Goal: Contribute content

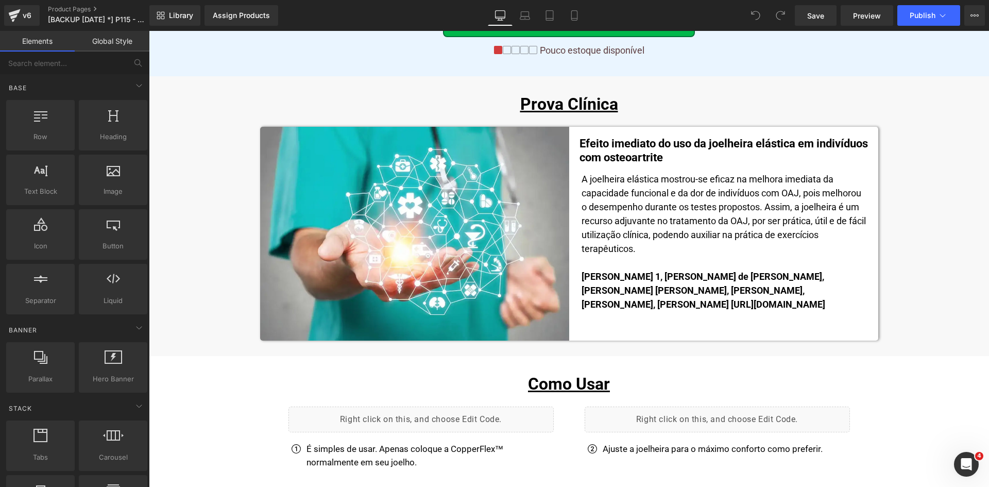
scroll to position [5021, 0]
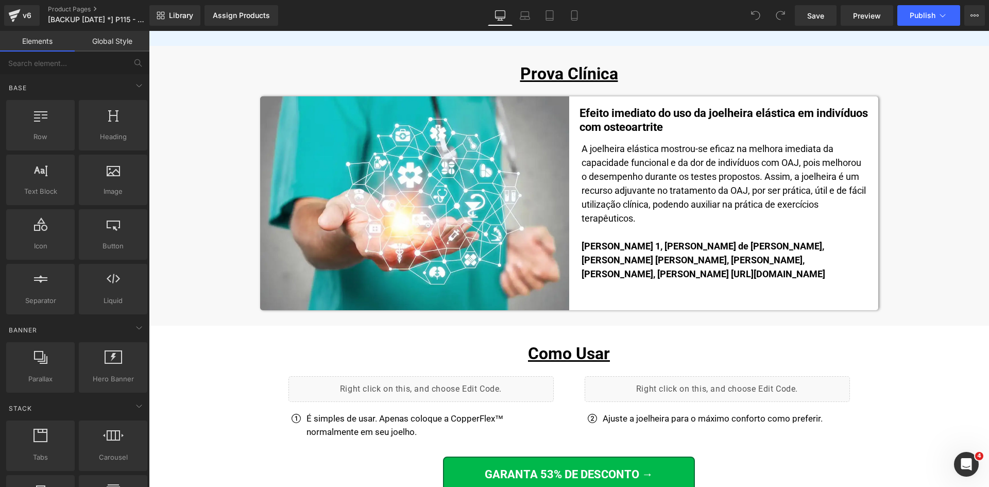
click at [569, 21] on link "Mobile" at bounding box center [574, 15] width 25 height 21
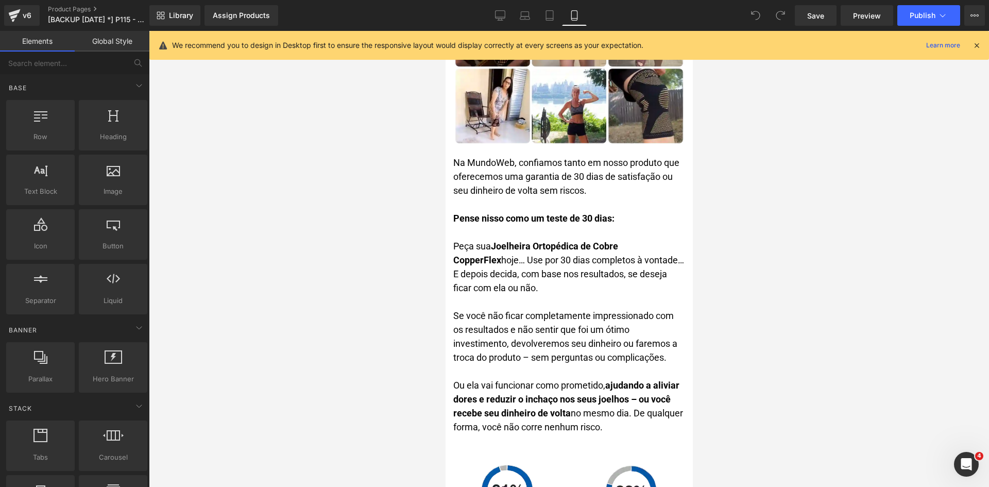
drag, startPoint x: 975, startPoint y: 47, endPoint x: 763, endPoint y: 133, distance: 228.3
click at [975, 47] on icon at bounding box center [976, 45] width 9 height 9
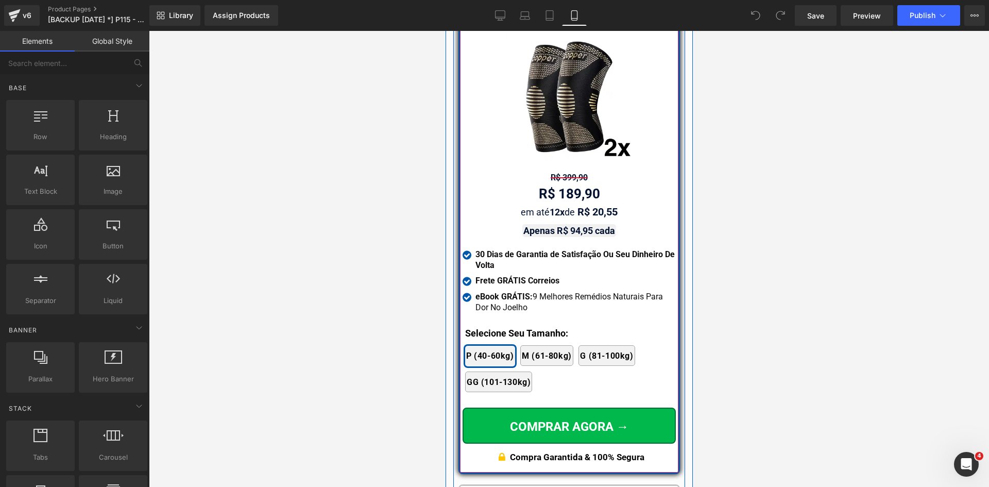
scroll to position [9250, 0]
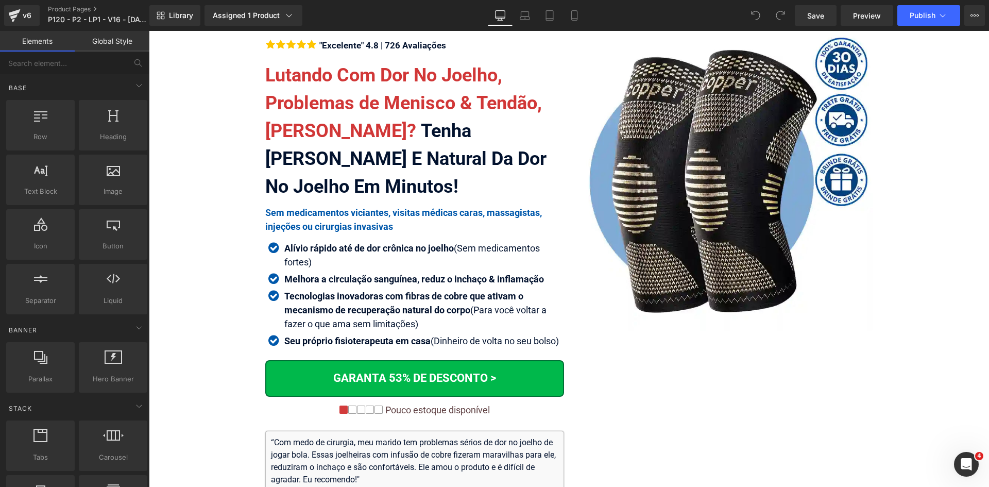
scroll to position [6118, 0]
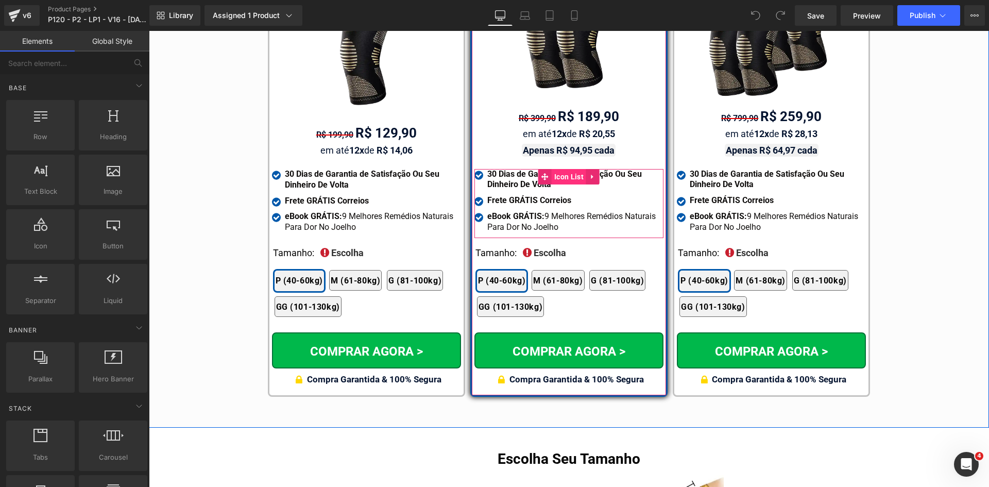
click at [556, 169] on span "Icon List" at bounding box center [569, 176] width 35 height 15
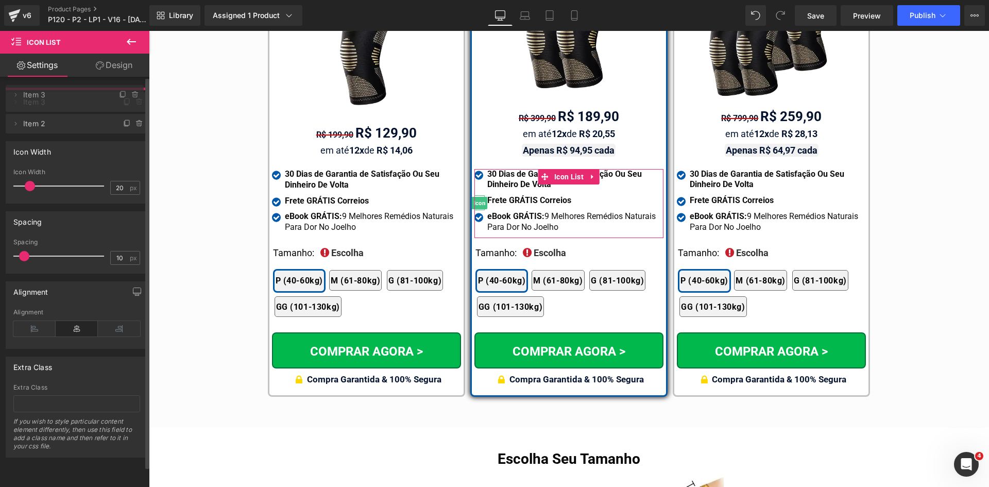
drag, startPoint x: 62, startPoint y: 124, endPoint x: 242, endPoint y: 165, distance: 184.4
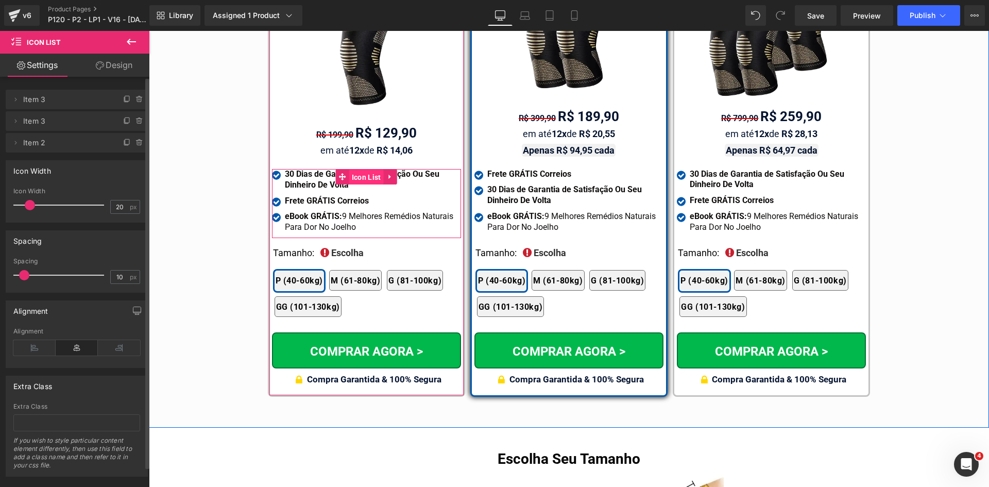
click at [372, 169] on span "Icon List" at bounding box center [366, 176] width 35 height 15
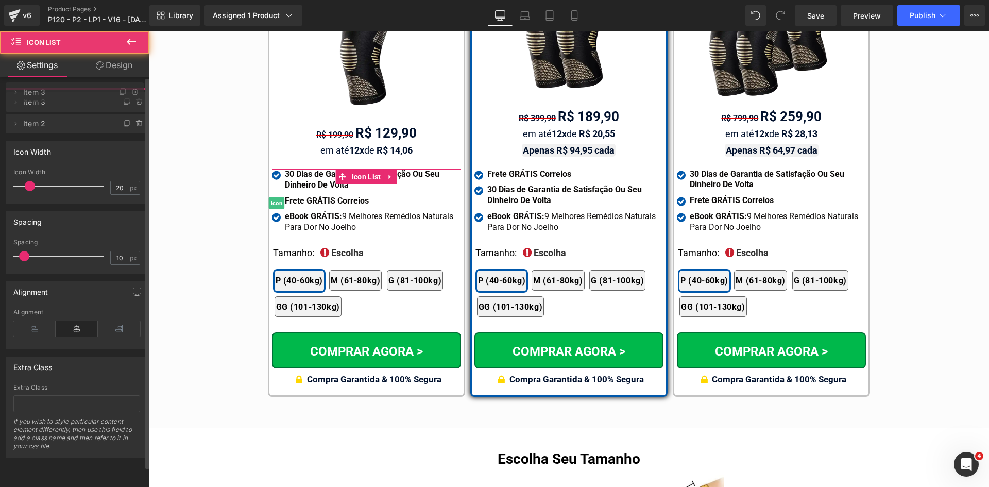
drag, startPoint x: 83, startPoint y: 124, endPoint x: 75, endPoint y: 95, distance: 30.4
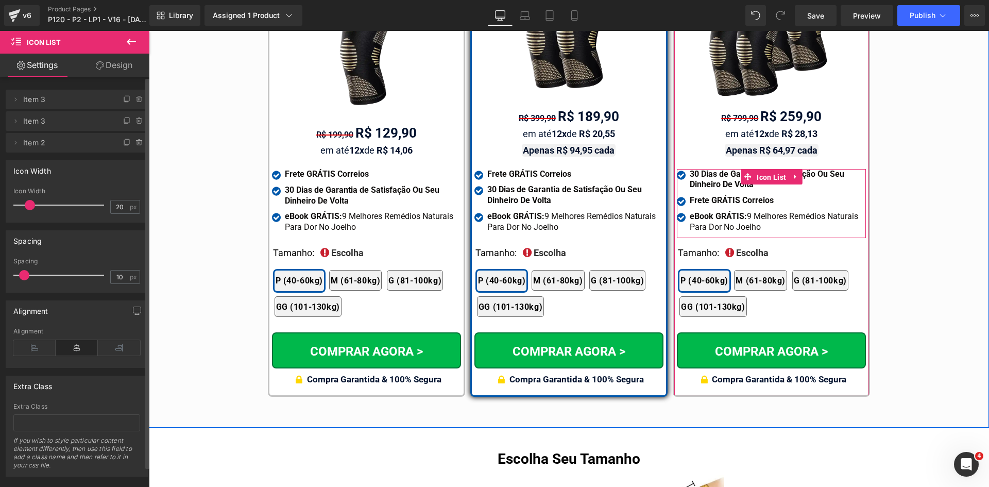
click at [759, 169] on span "Icon List" at bounding box center [771, 176] width 35 height 15
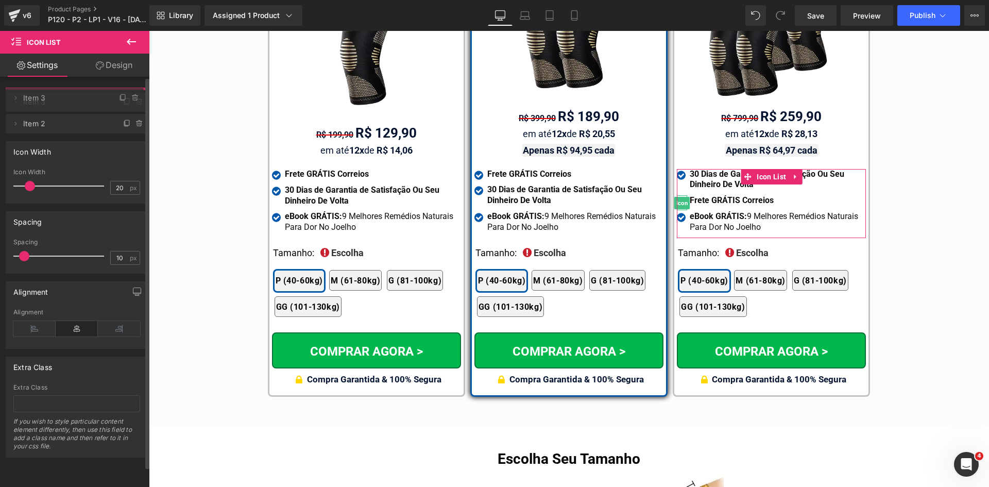
drag, startPoint x: 60, startPoint y: 118, endPoint x: 150, endPoint y: 25, distance: 130.1
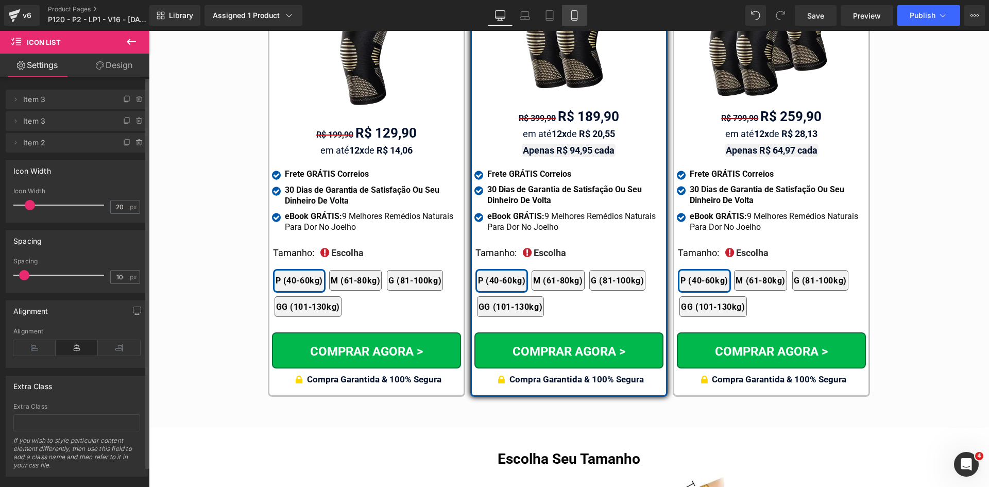
click at [577, 15] on icon at bounding box center [574, 15] width 10 height 10
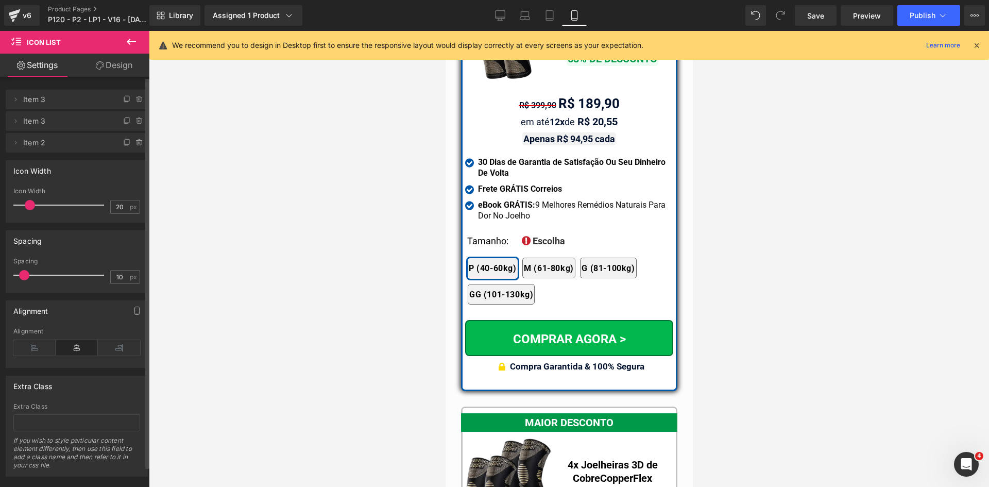
scroll to position [8995, 0]
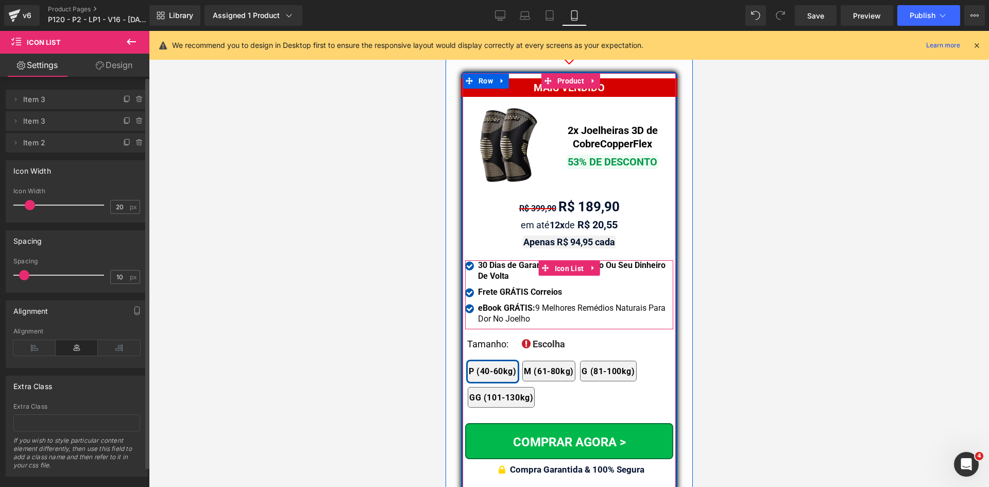
click at [562, 261] on span "Icon List" at bounding box center [569, 268] width 35 height 15
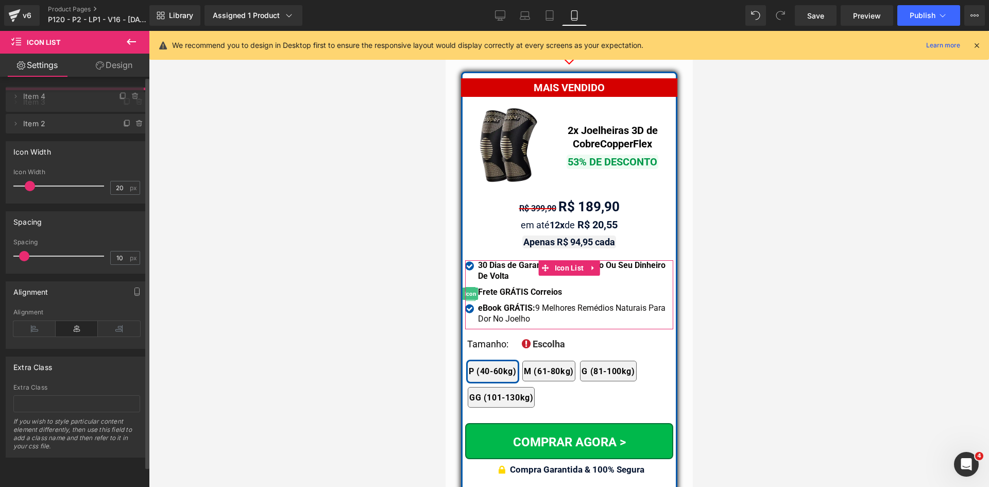
drag, startPoint x: 87, startPoint y: 120, endPoint x: 78, endPoint y: 95, distance: 26.2
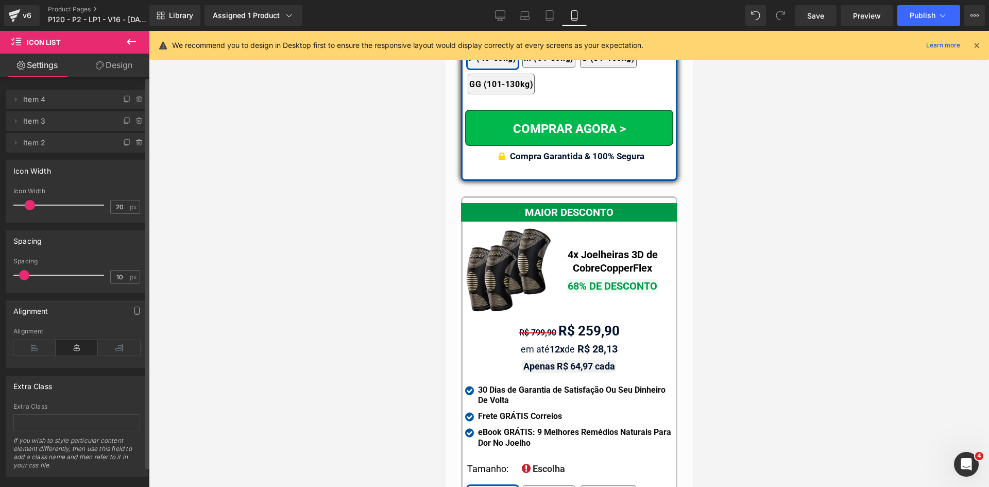
scroll to position [9356, 0]
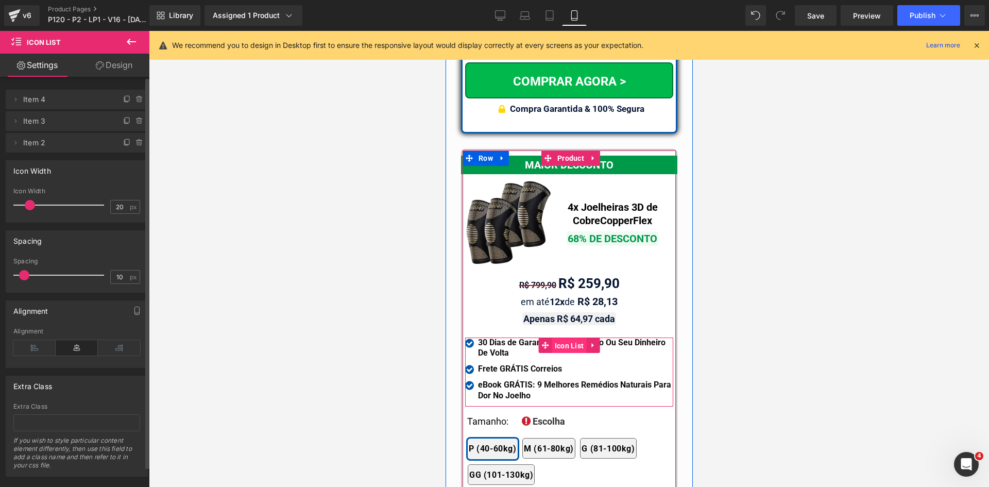
drag, startPoint x: 563, startPoint y: 317, endPoint x: 654, endPoint y: 245, distance: 116.7
click at [563, 338] on span "Icon List" at bounding box center [569, 345] width 35 height 15
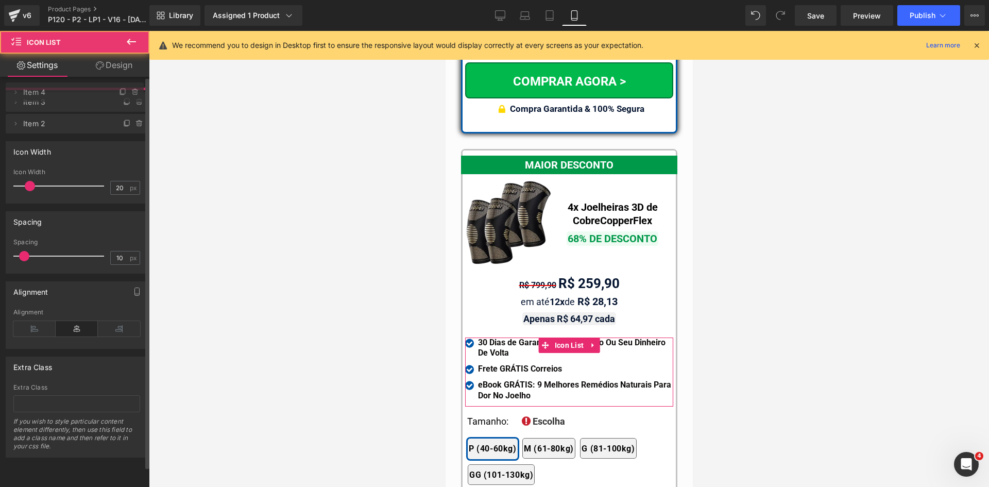
drag, startPoint x: 58, startPoint y: 119, endPoint x: 48, endPoint y: 87, distance: 33.9
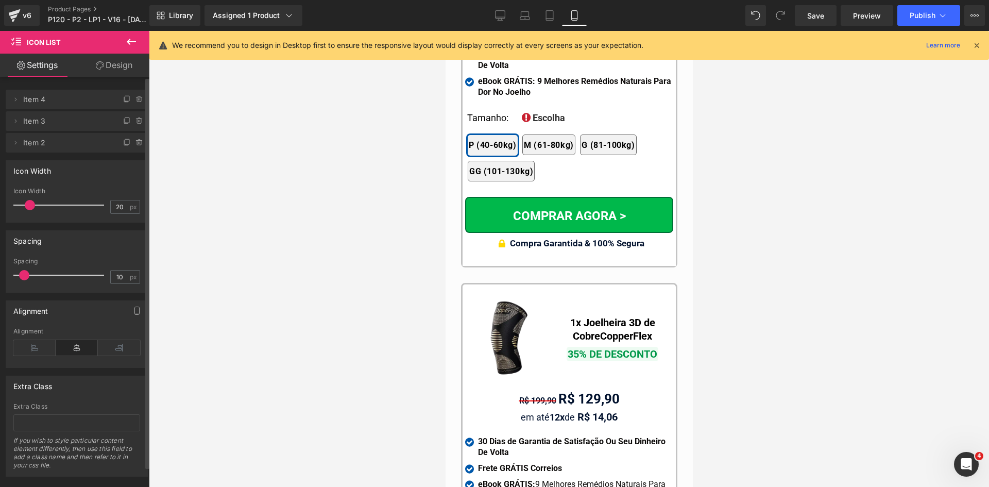
scroll to position [9716, 0]
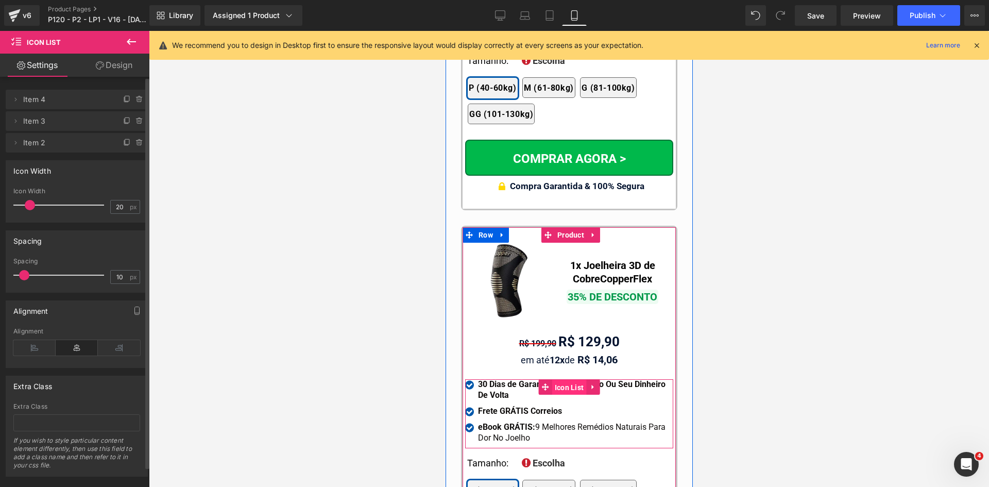
drag, startPoint x: 573, startPoint y: 361, endPoint x: 670, endPoint y: 285, distance: 123.2
click at [573, 380] on span "Icon List" at bounding box center [569, 387] width 35 height 15
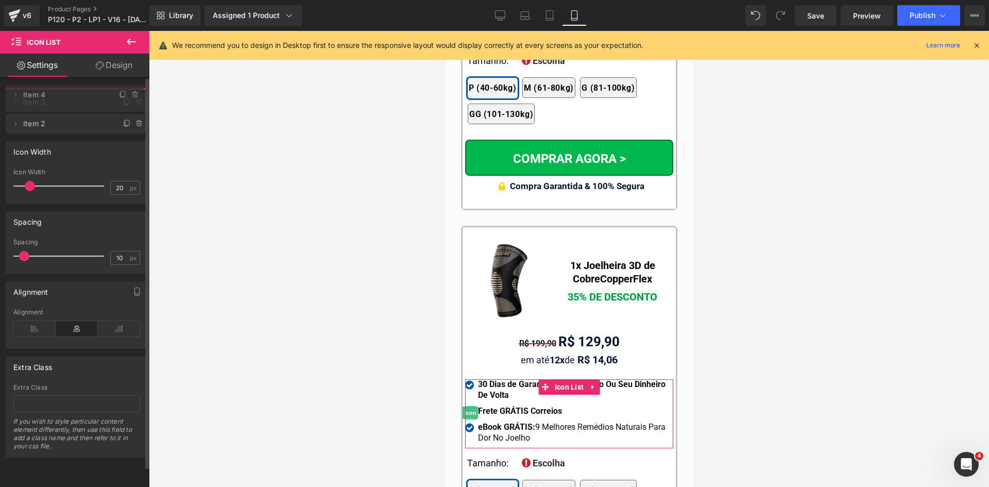
drag, startPoint x: 50, startPoint y: 121, endPoint x: 53, endPoint y: 95, distance: 26.4
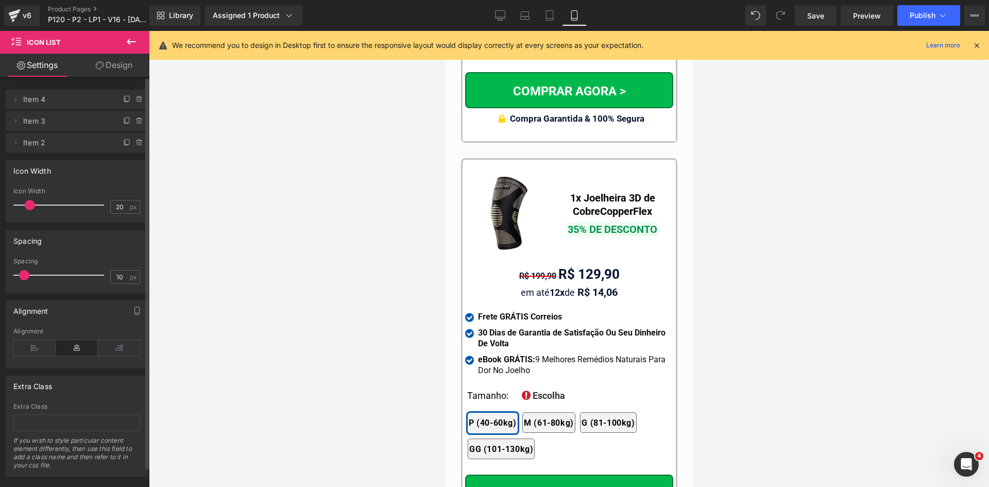
scroll to position [9871, 0]
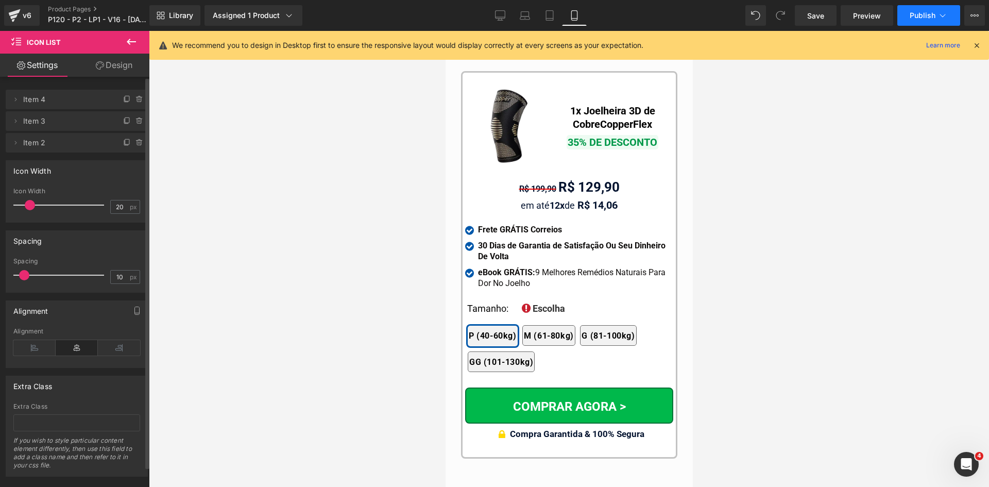
click at [927, 18] on span "Publish" at bounding box center [923, 15] width 26 height 8
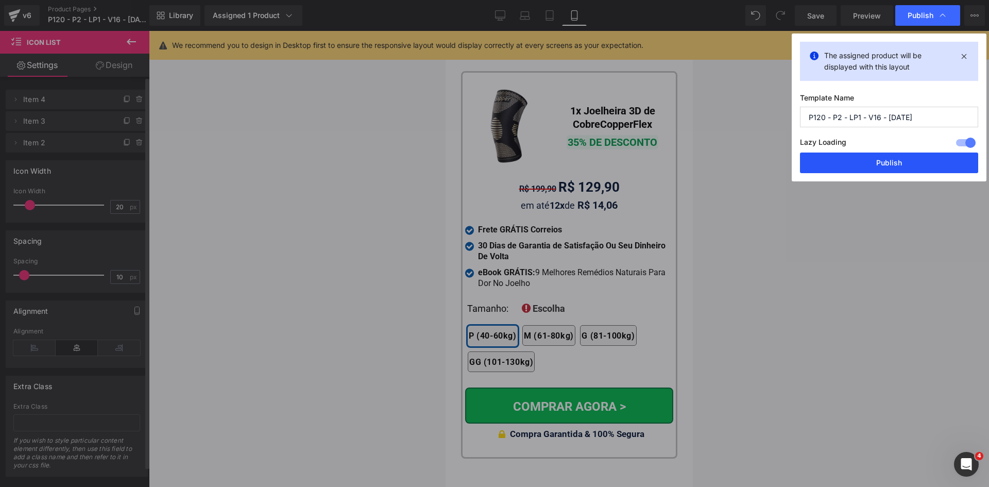
click at [911, 163] on button "Publish" at bounding box center [889, 162] width 178 height 21
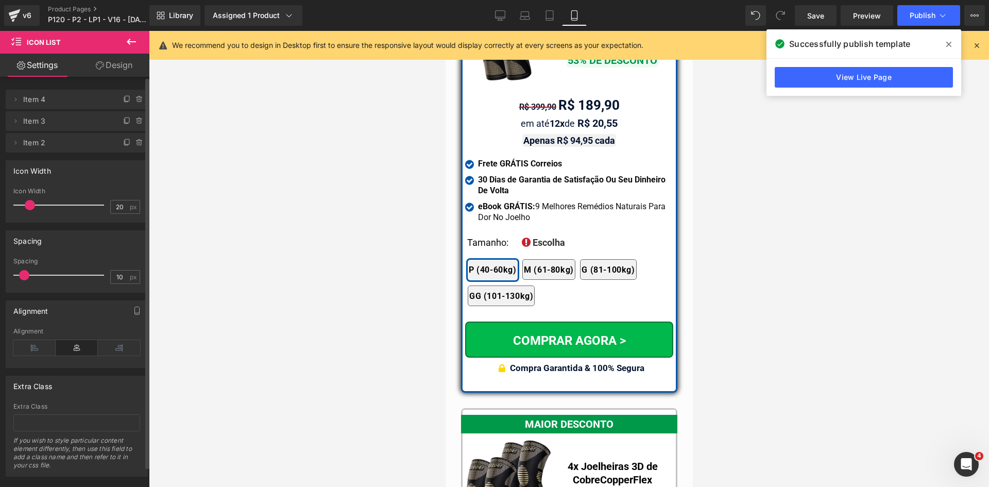
scroll to position [9046, 0]
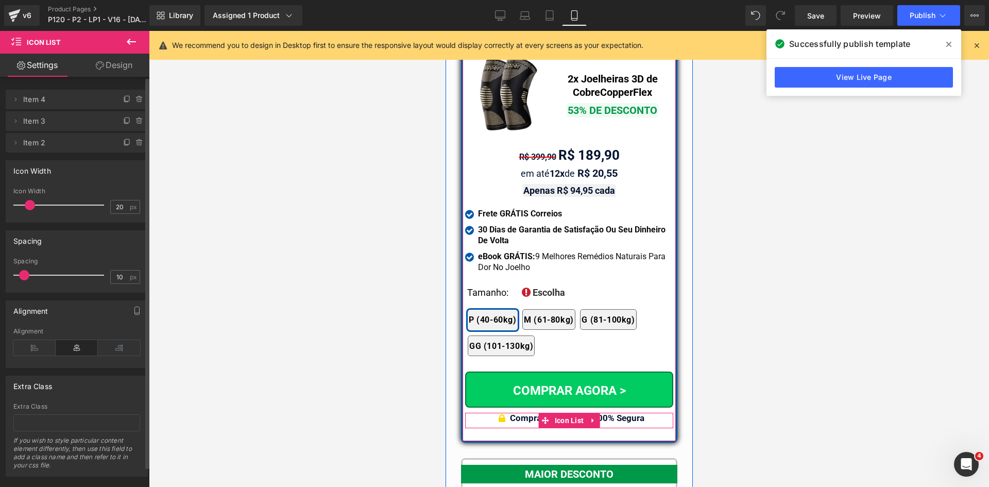
click at [621, 413] on b "Compra Garantida & 100% Segura" at bounding box center [576, 418] width 134 height 10
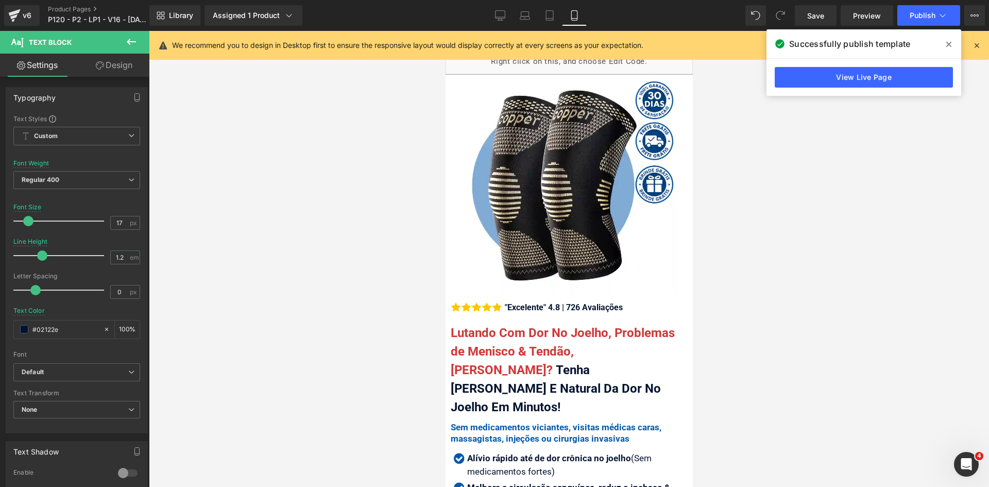
scroll to position [0, 0]
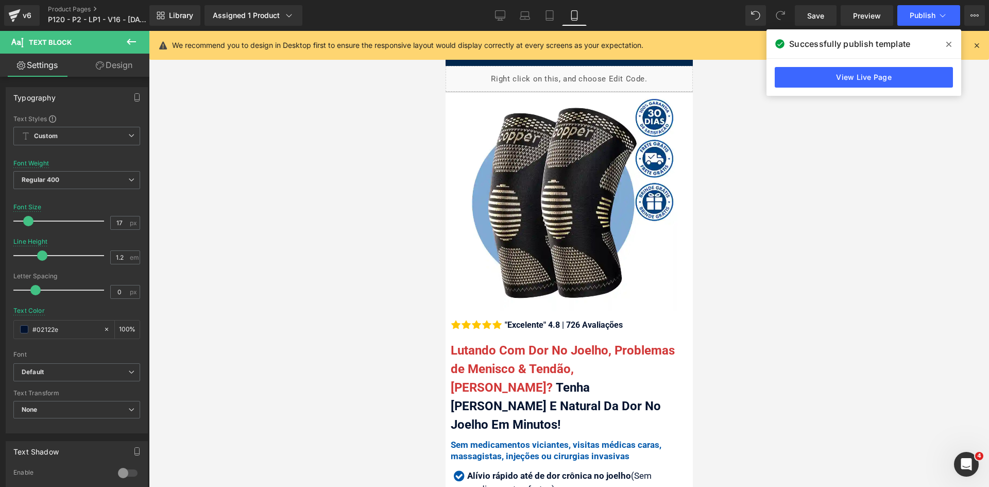
click at [976, 45] on icon at bounding box center [976, 45] width 9 height 9
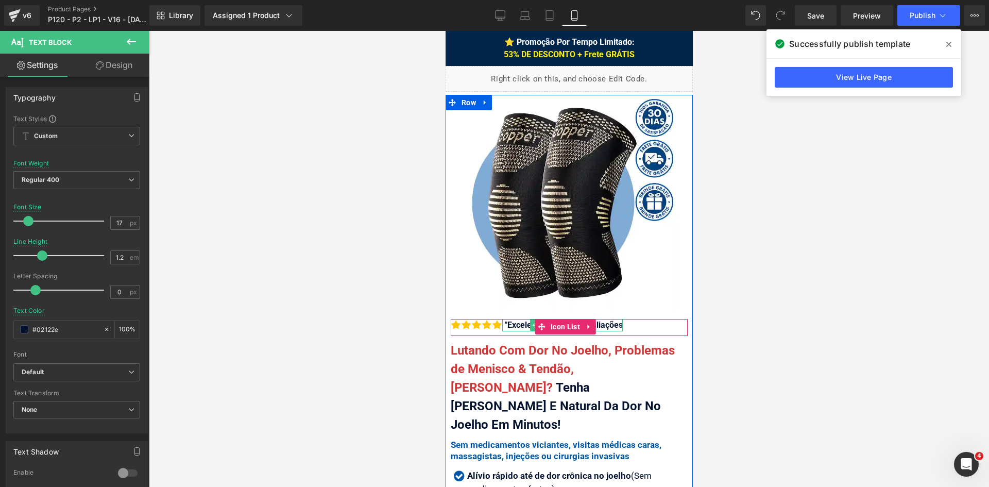
click at [517, 319] on div ""Excelente" 4.8 | 726 Avaliações" at bounding box center [562, 325] width 121 height 12
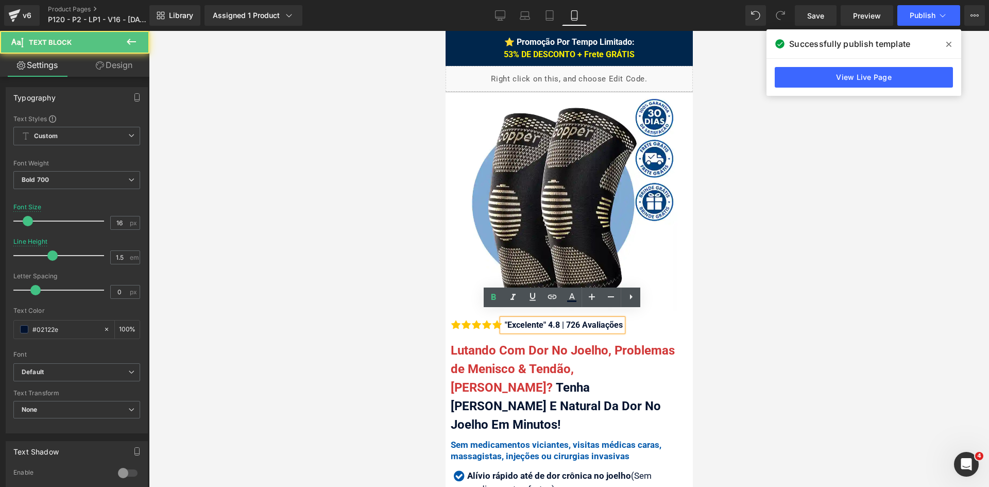
click at [517, 319] on div ""Excelente" 4.8 | 726 Avaliações" at bounding box center [562, 325] width 121 height 12
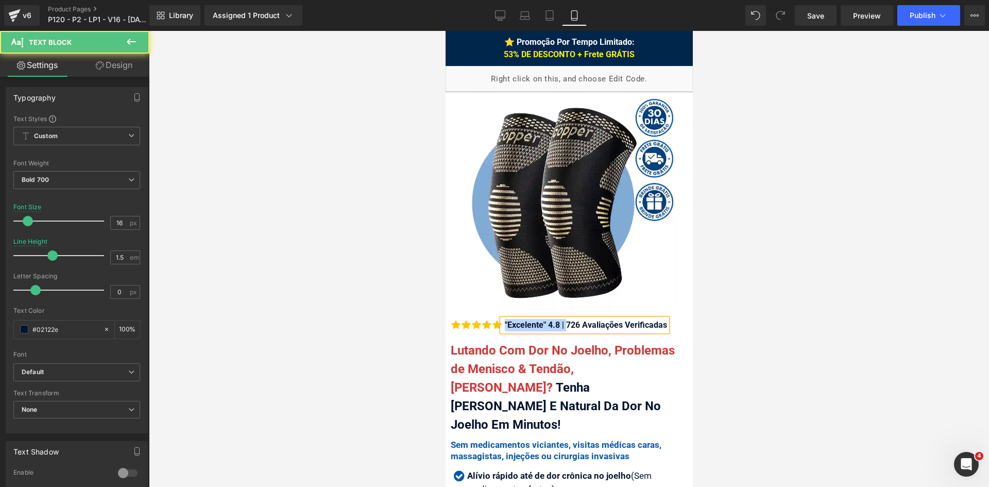
drag, startPoint x: 567, startPoint y: 317, endPoint x: 504, endPoint y: 312, distance: 62.6
click at [504, 319] on div ""Excelente" 4.8 | 726 Avaliações Verificadas" at bounding box center [584, 325] width 165 height 12
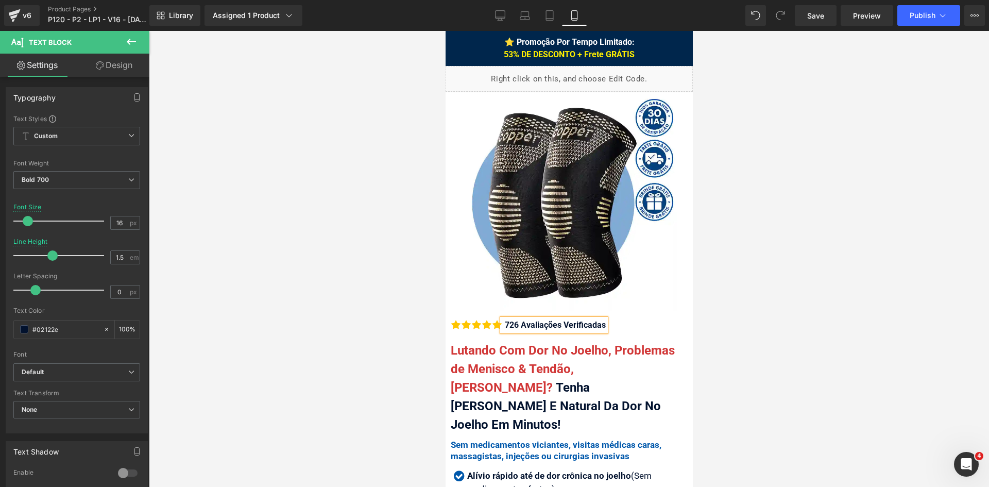
click at [529, 319] on div "726 Avaliações Verificadas" at bounding box center [554, 325] width 104 height 12
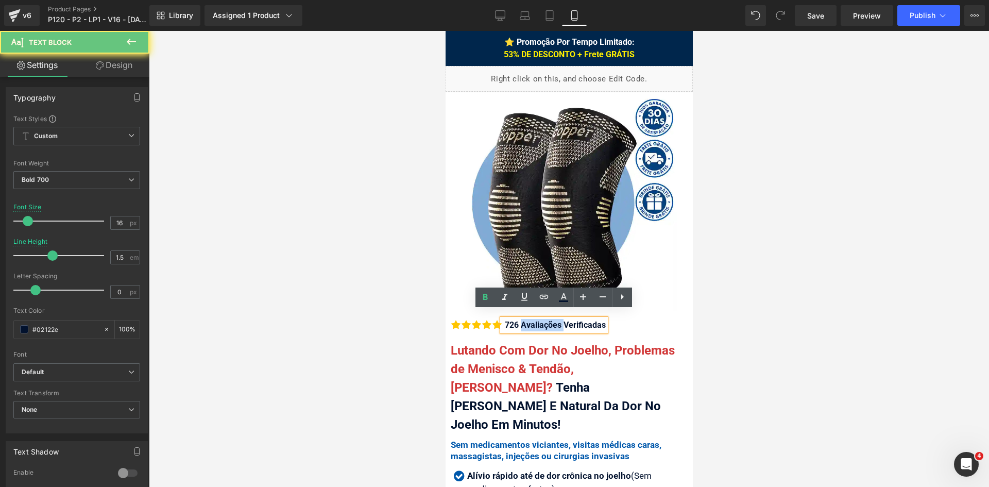
click at [529, 319] on div "726 Avaliações Verificadas" at bounding box center [554, 325] width 104 height 12
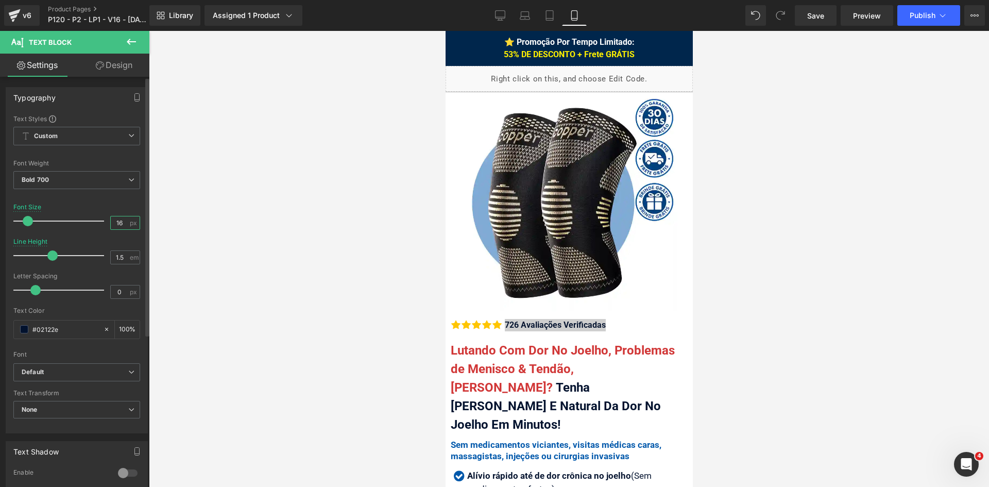
click at [119, 223] on input "16" at bounding box center [120, 222] width 18 height 13
type input "17"
click at [931, 15] on span "Publish" at bounding box center [923, 15] width 26 height 8
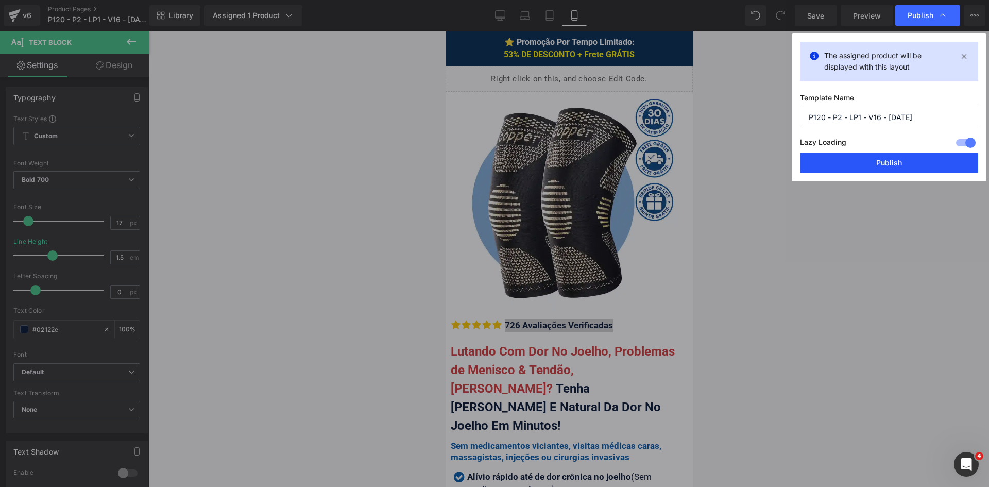
click at [868, 166] on button "Publish" at bounding box center [889, 162] width 178 height 21
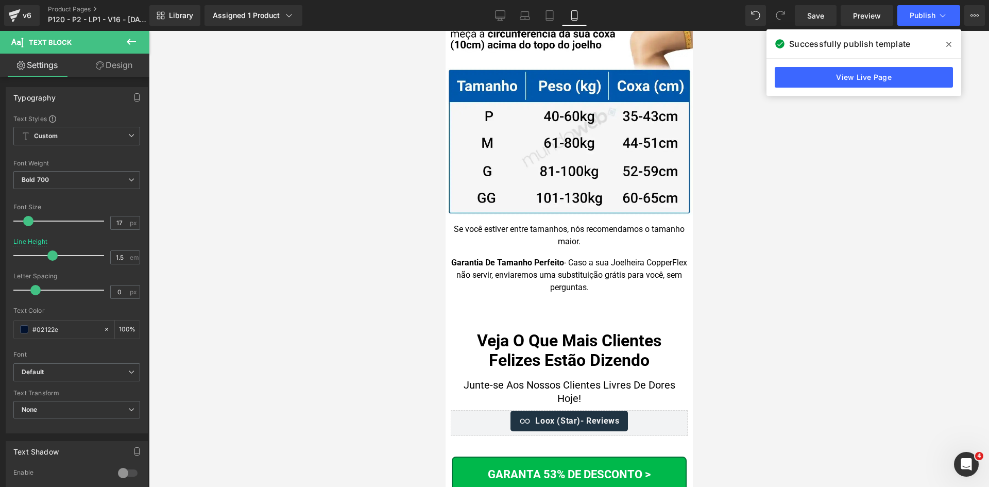
scroll to position [10413, 0]
